Goal: Task Accomplishment & Management: Complete application form

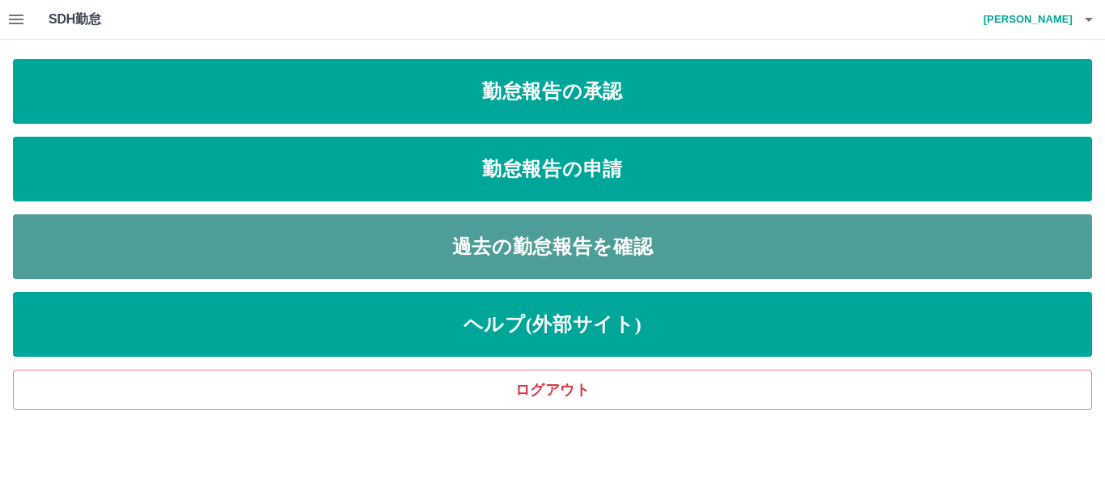
click at [517, 241] on link "過去の勤怠報告を確認" at bounding box center [552, 246] width 1079 height 65
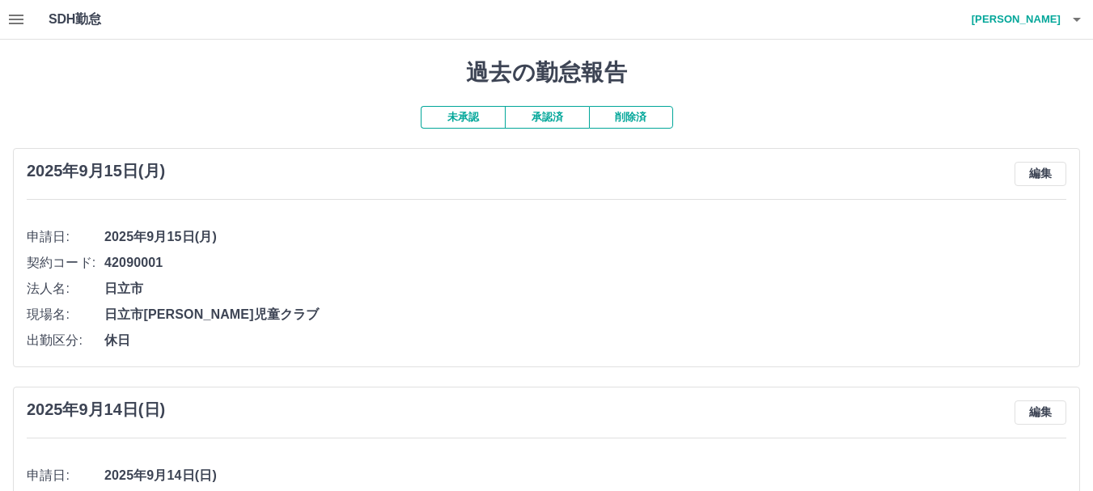
click at [546, 120] on button "承認済" at bounding box center [547, 117] width 84 height 23
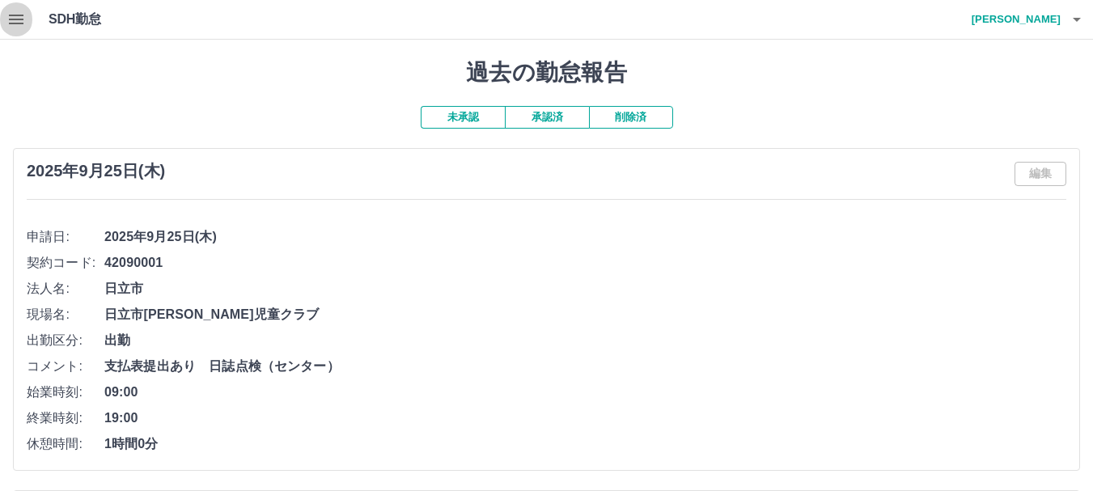
click at [19, 15] on icon "button" at bounding box center [16, 20] width 15 height 10
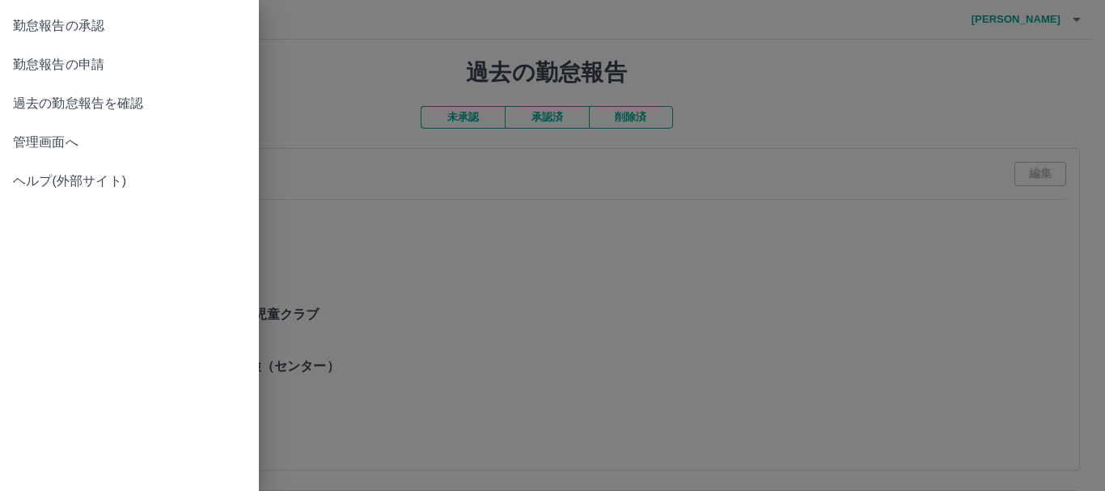
click at [47, 67] on span "勤怠報告の申請" at bounding box center [129, 64] width 233 height 19
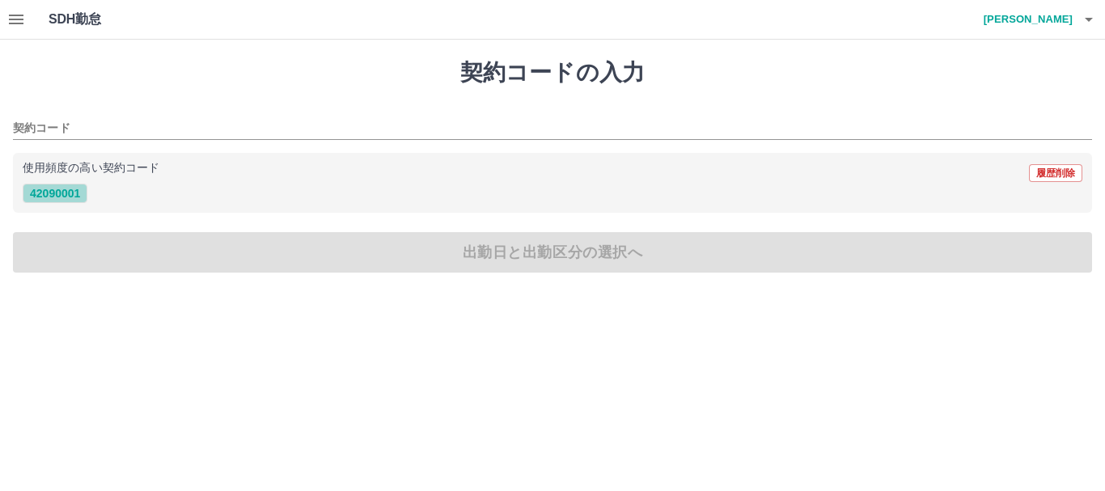
click at [68, 195] on button "42090001" at bounding box center [55, 193] width 65 height 19
type input "********"
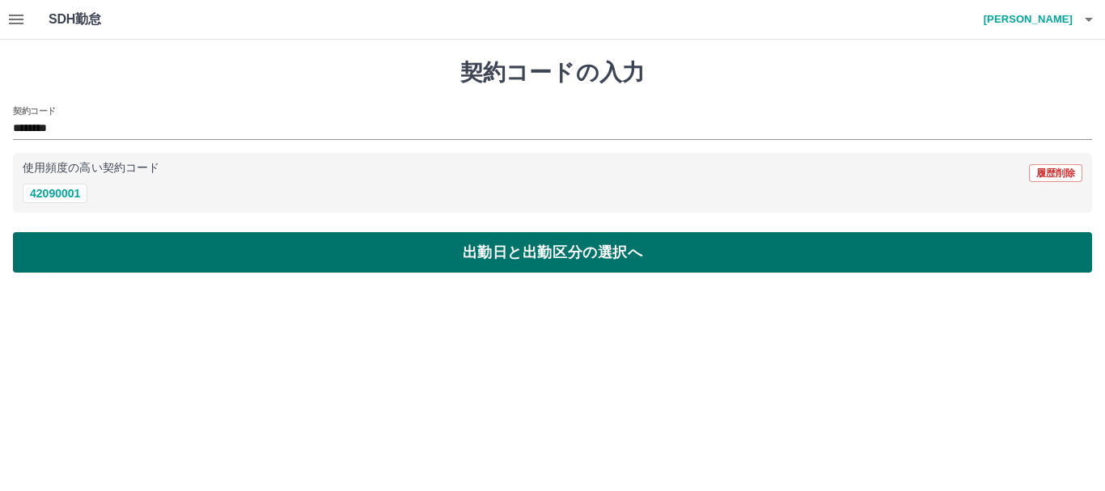
click at [115, 240] on button "出勤日と出勤区分の選択へ" at bounding box center [552, 252] width 1079 height 40
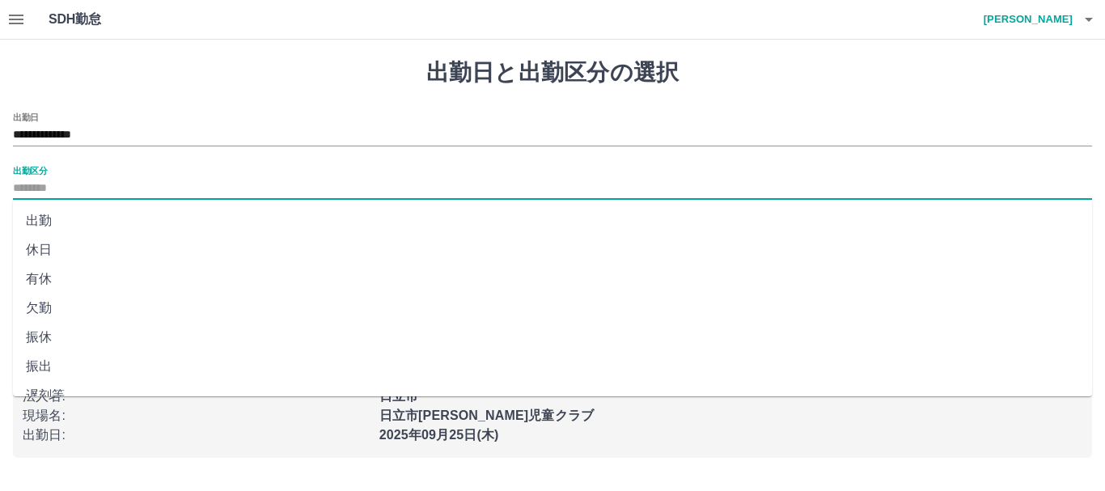
click at [36, 188] on input "出勤区分" at bounding box center [552, 189] width 1079 height 20
click at [49, 221] on li "出勤" at bounding box center [552, 220] width 1079 height 29
type input "**"
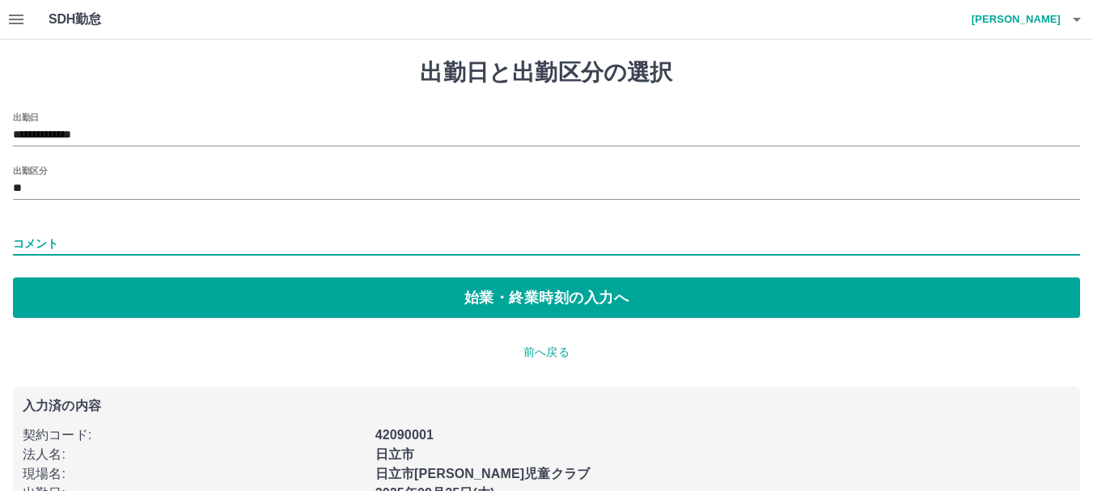
click at [104, 242] on input "コメント" at bounding box center [546, 243] width 1067 height 23
drag, startPoint x: 395, startPoint y: 431, endPoint x: 364, endPoint y: 417, distance: 34.7
click at [395, 430] on b "42090001" at bounding box center [404, 435] width 58 height 14
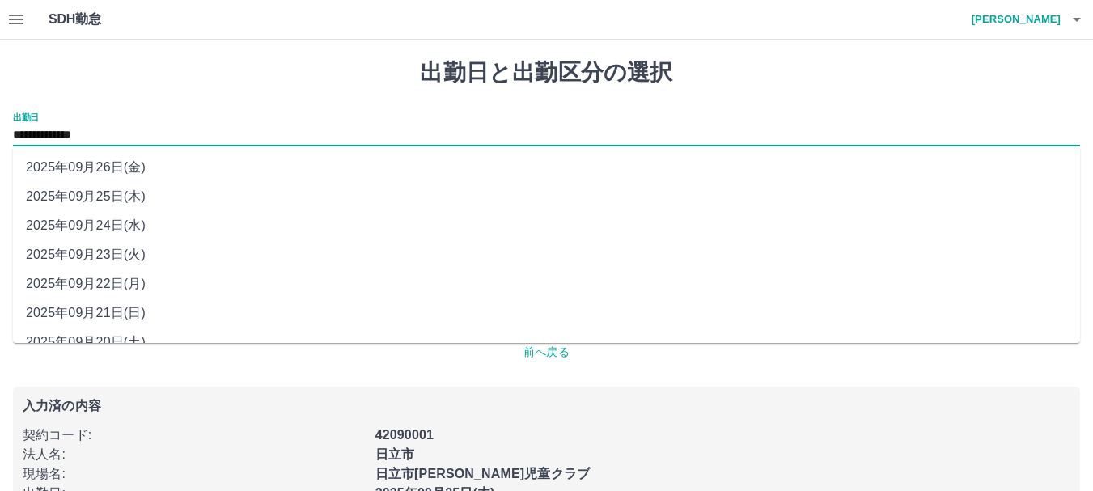
click at [104, 129] on input "**********" at bounding box center [546, 135] width 1067 height 20
click at [108, 171] on li "2025年09月26日(金)" at bounding box center [546, 167] width 1067 height 29
type input "**********"
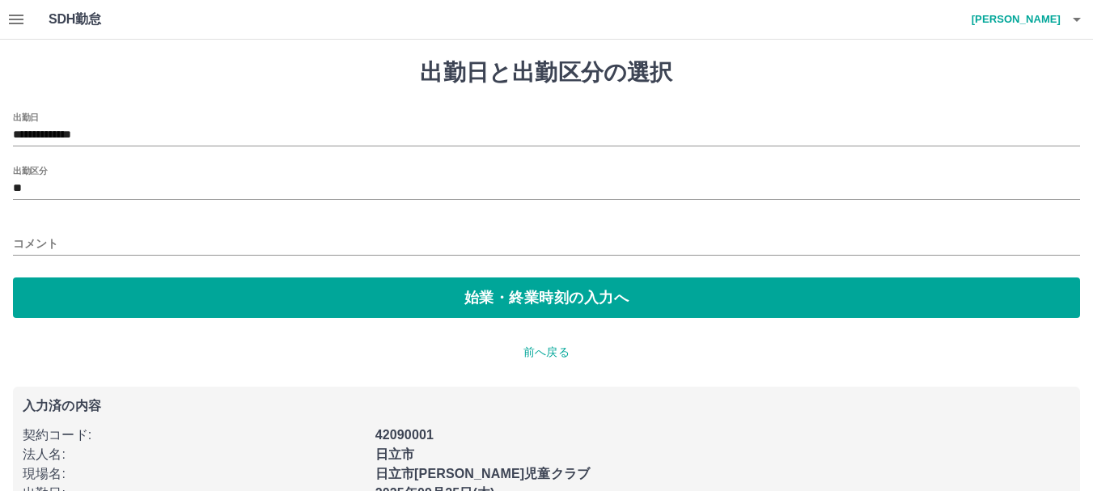
click at [228, 394] on div "入力済の内容 契約コード : 42090001 法人名 : [GEOGRAPHIC_DATA] 現場名 : 日立市[PERSON_NAME]児童クラブ 出勤日…" at bounding box center [546, 451] width 1067 height 129
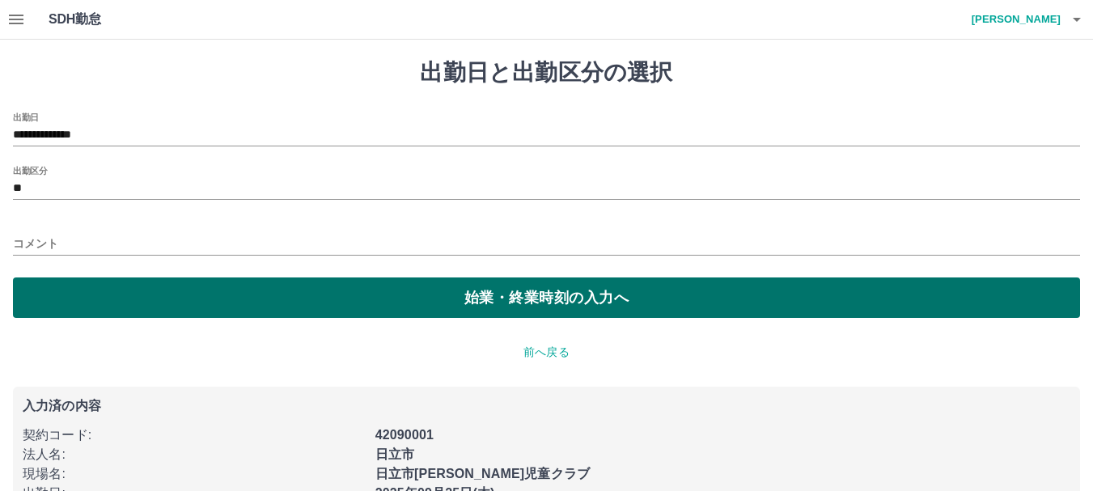
scroll to position [44, 0]
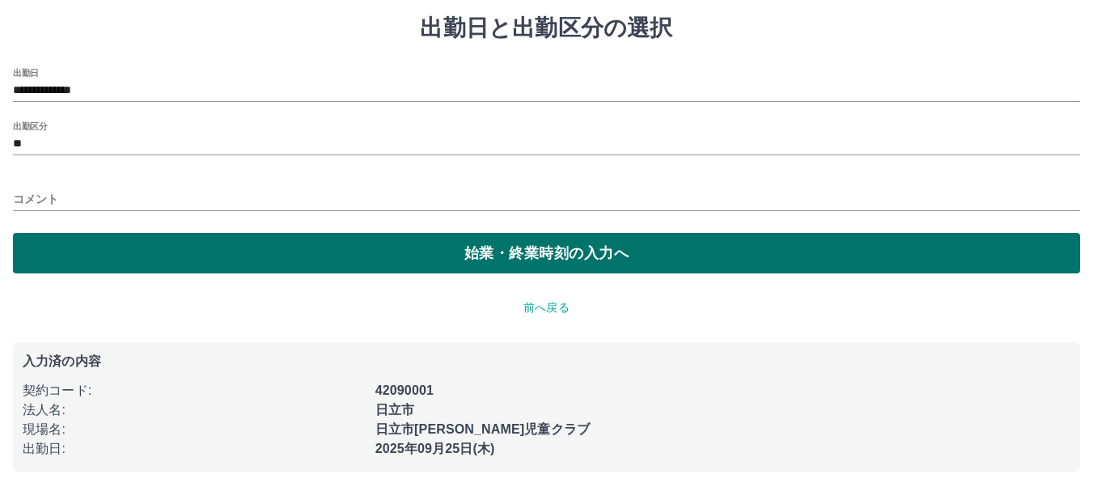
click at [291, 257] on button "始業・終業時刻の入力へ" at bounding box center [546, 253] width 1067 height 40
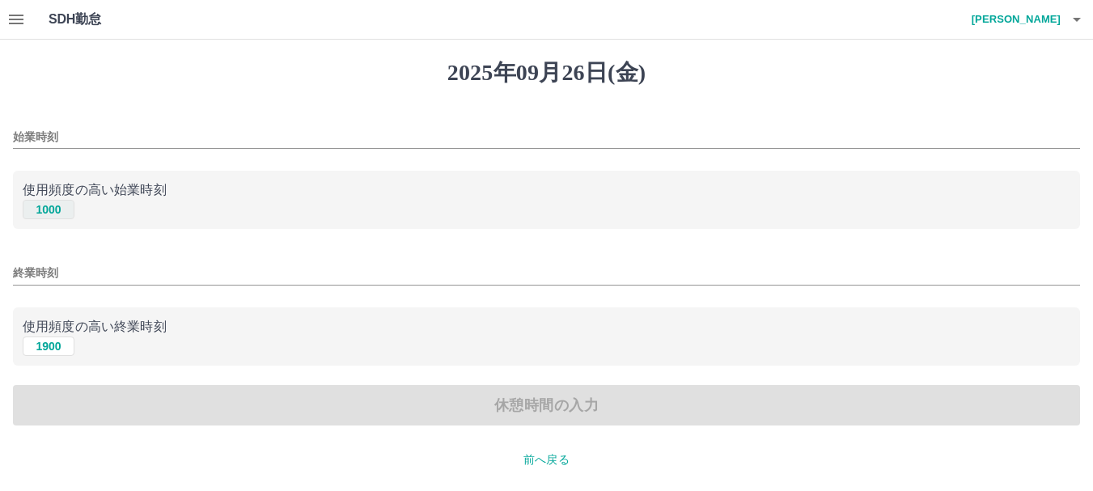
click at [45, 205] on button "1000" at bounding box center [49, 209] width 52 height 19
type input "****"
click at [56, 349] on button "1900" at bounding box center [49, 345] width 52 height 19
type input "****"
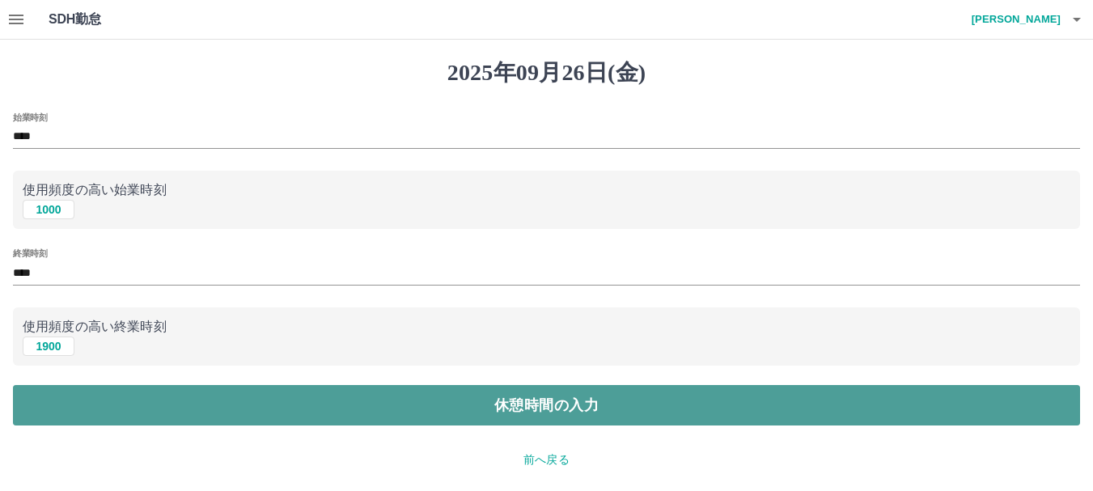
click at [210, 417] on button "休憩時間の入力" at bounding box center [546, 405] width 1067 height 40
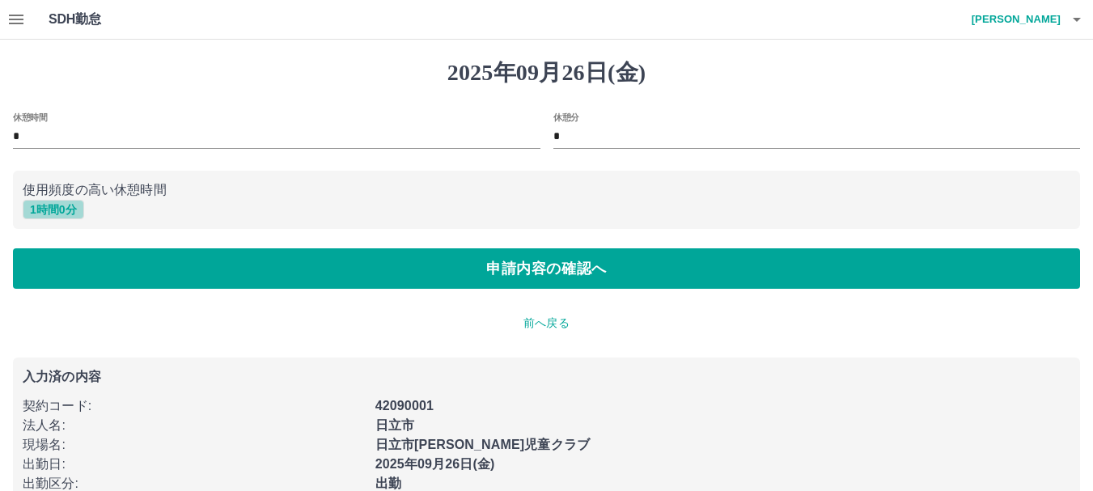
click at [51, 210] on button "1 時間 0 分" at bounding box center [53, 209] width 61 height 19
type input "*"
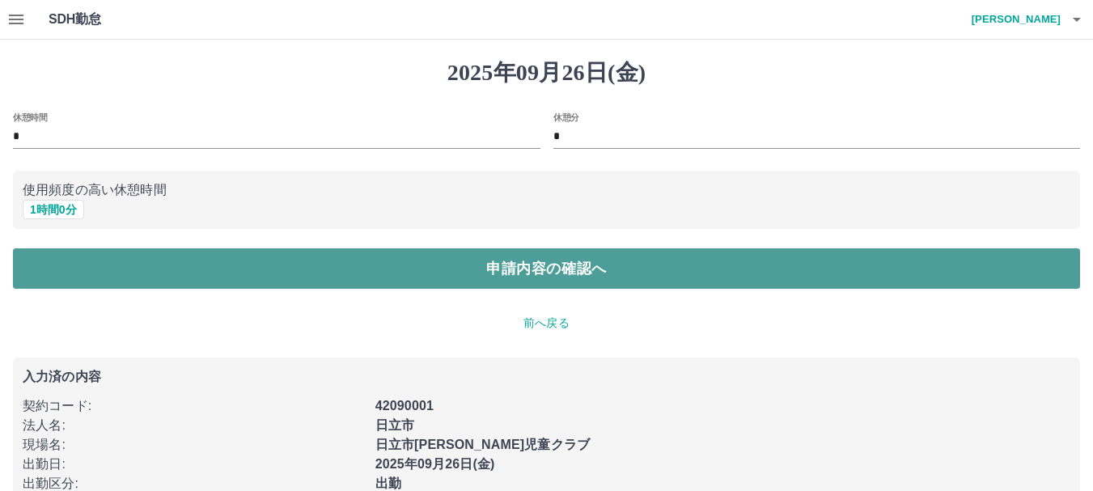
click at [178, 273] on button "申請内容の確認へ" at bounding box center [546, 268] width 1067 height 40
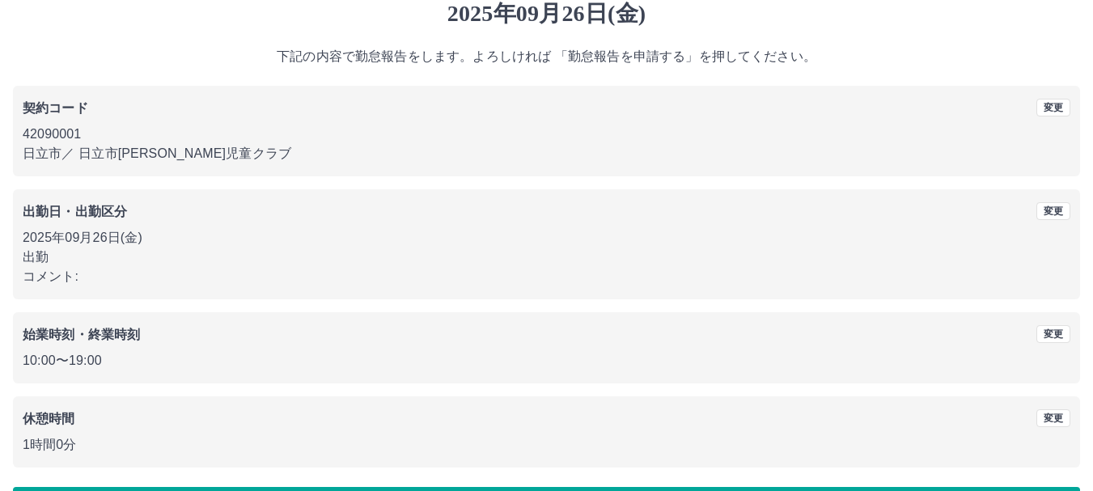
scroll to position [115, 0]
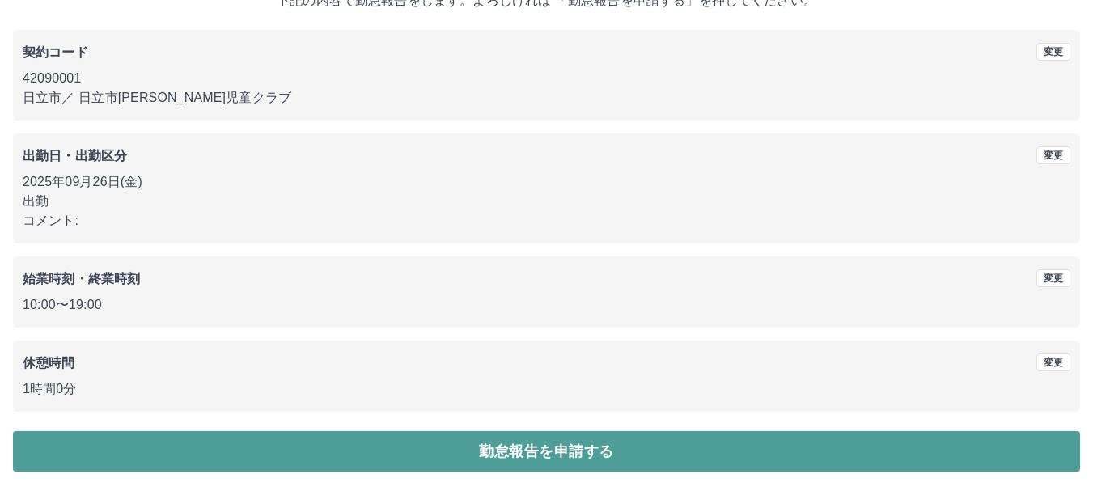
click at [326, 450] on button "勤怠報告を申請する" at bounding box center [546, 451] width 1067 height 40
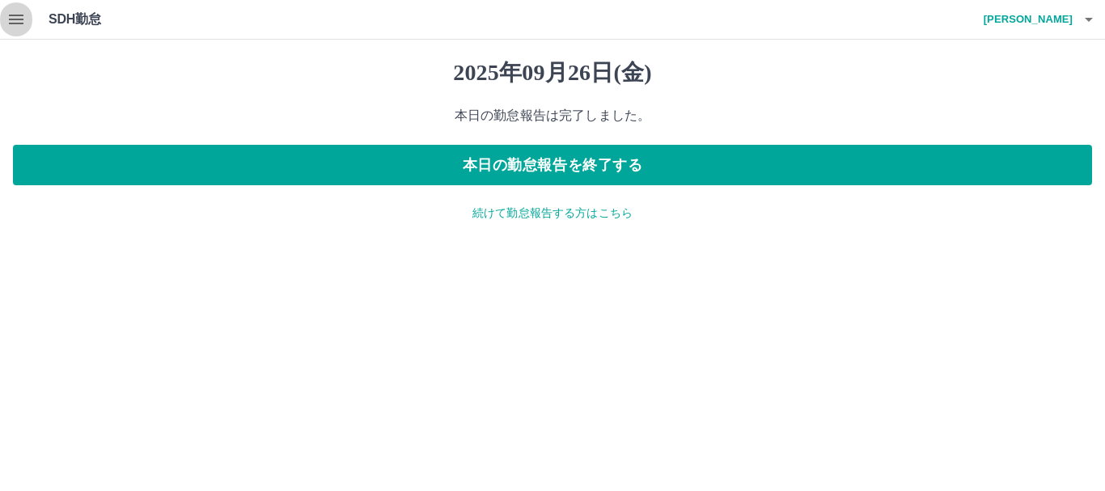
click at [16, 20] on icon "button" at bounding box center [16, 20] width 15 height 10
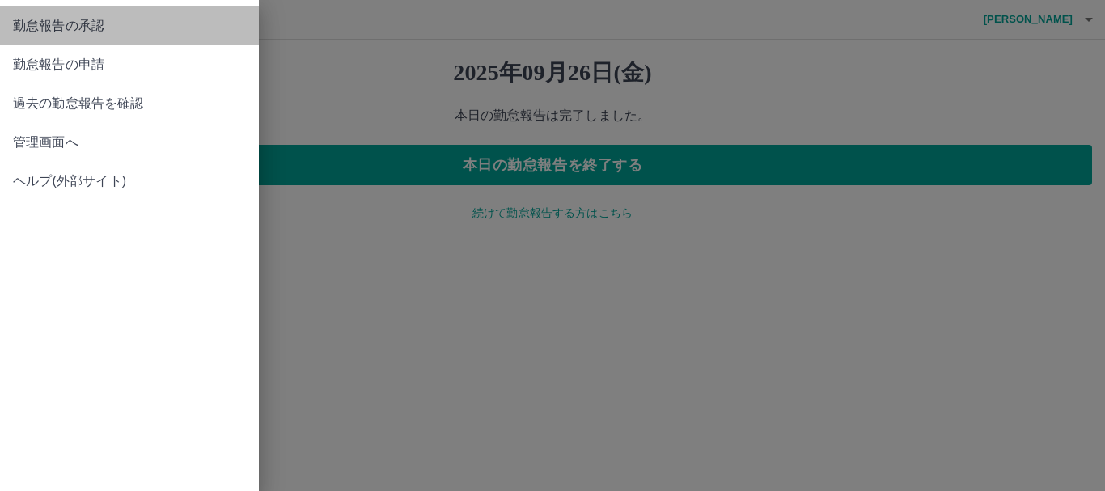
click at [50, 32] on span "勤怠報告の承認" at bounding box center [129, 25] width 233 height 19
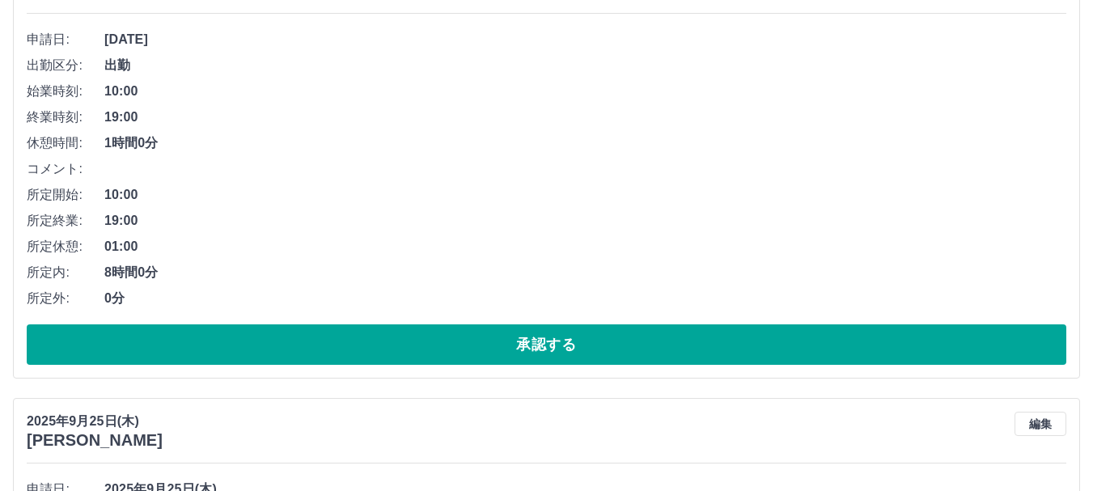
scroll to position [162, 0]
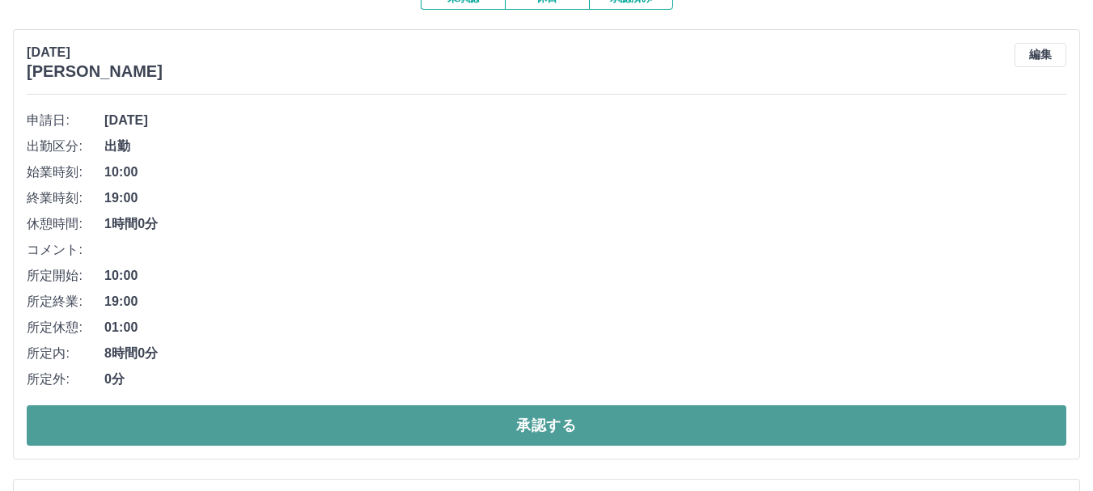
click at [527, 430] on button "承認する" at bounding box center [546, 425] width 1039 height 40
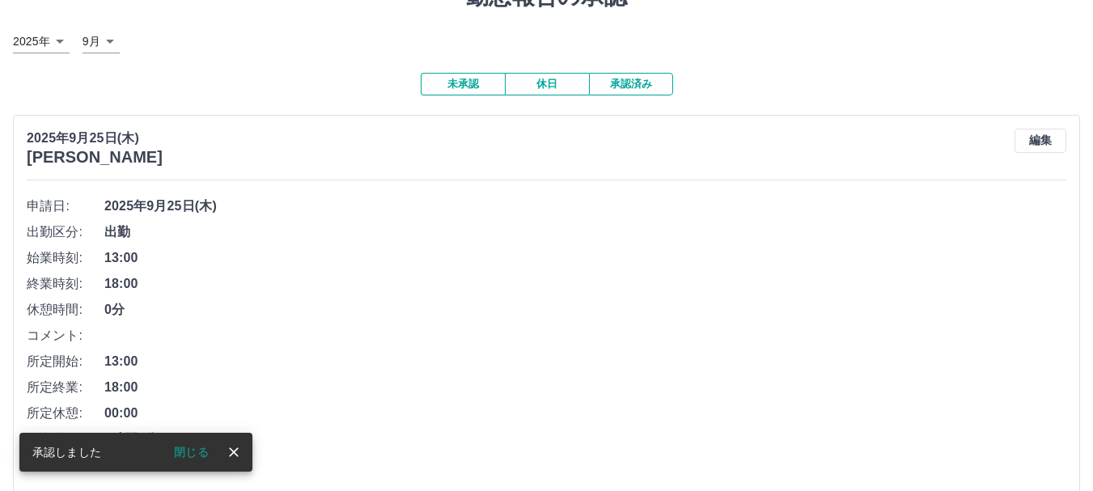
scroll to position [0, 0]
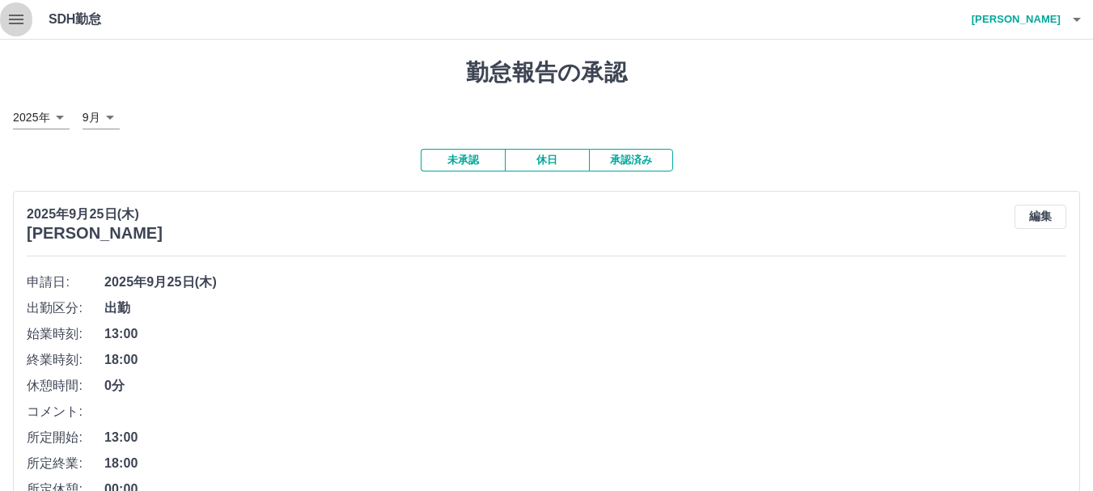
click at [15, 17] on icon "button" at bounding box center [15, 19] width 19 height 19
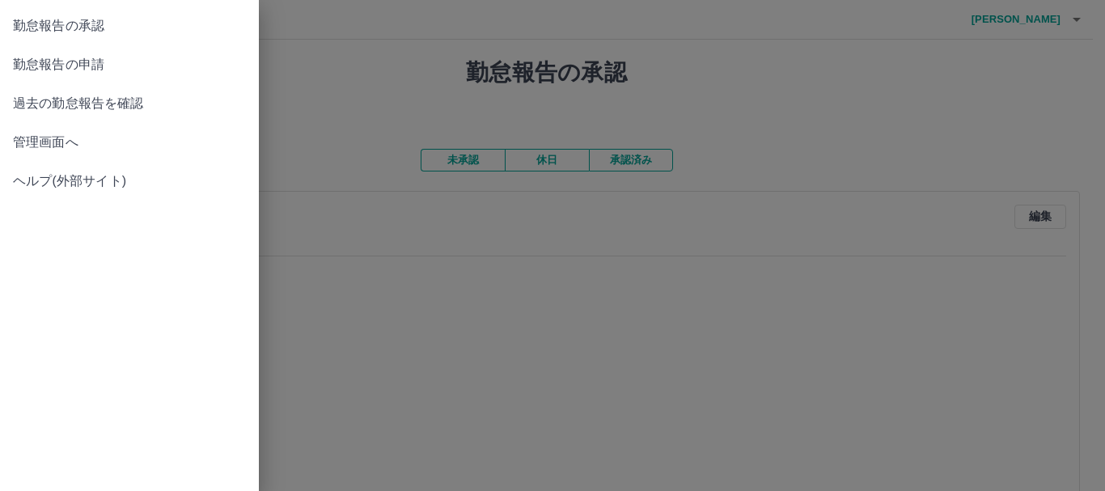
click at [44, 142] on span "管理画面へ" at bounding box center [129, 142] width 233 height 19
